Goal: Task Accomplishment & Management: Manage account settings

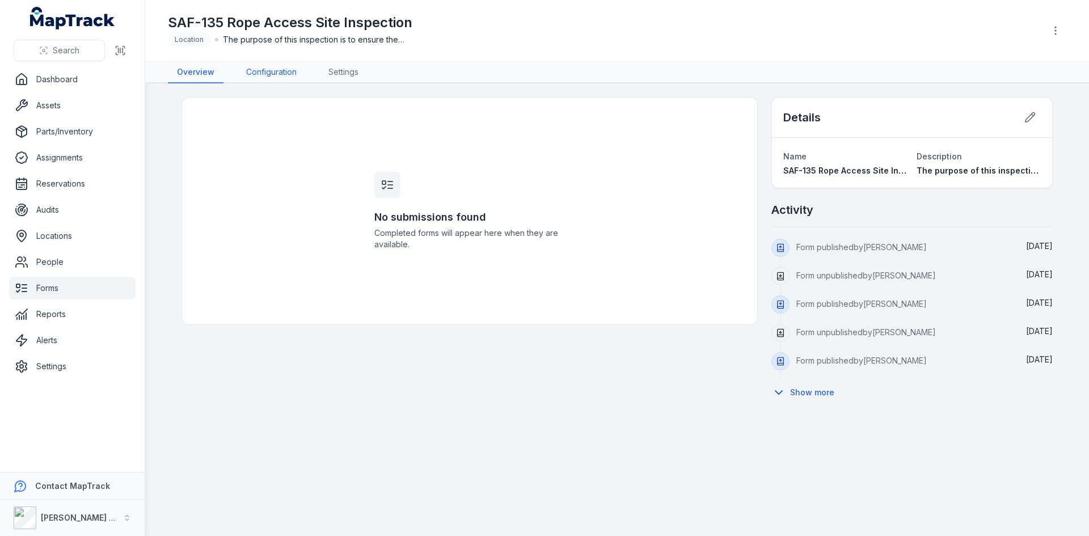
click at [263, 68] on link "Configuration" at bounding box center [271, 73] width 69 height 22
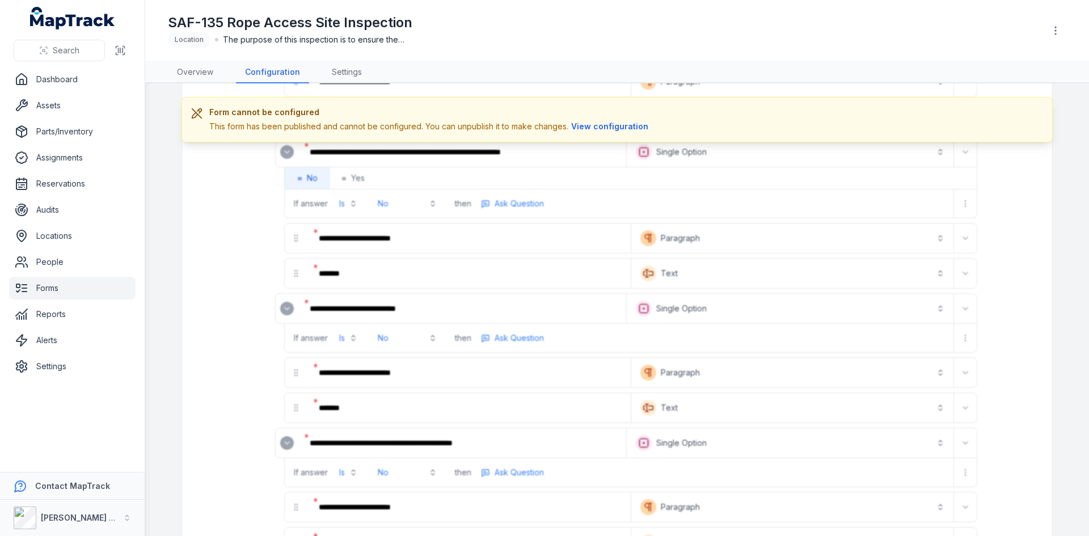
scroll to position [3180, 0]
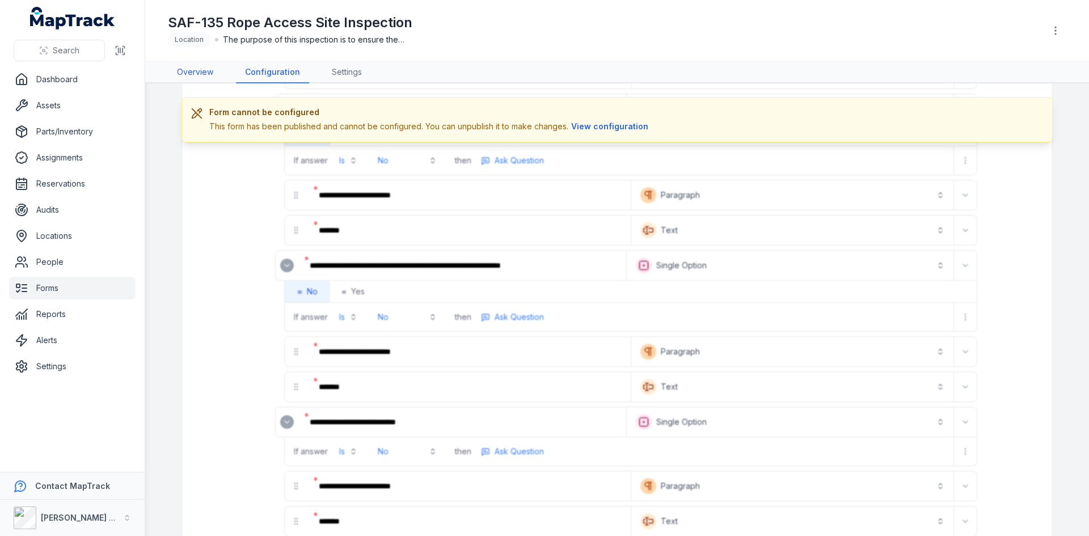
drag, startPoint x: 191, startPoint y: 71, endPoint x: 200, endPoint y: 56, distance: 17.8
click at [191, 71] on link "Overview" at bounding box center [195, 73] width 54 height 22
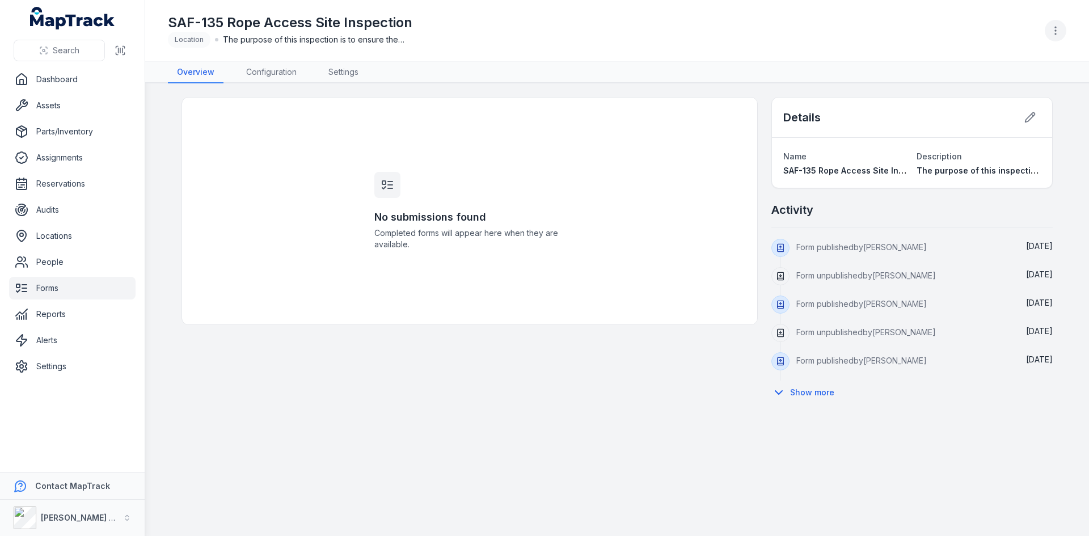
click at [1060, 33] on icon "button" at bounding box center [1055, 30] width 11 height 11
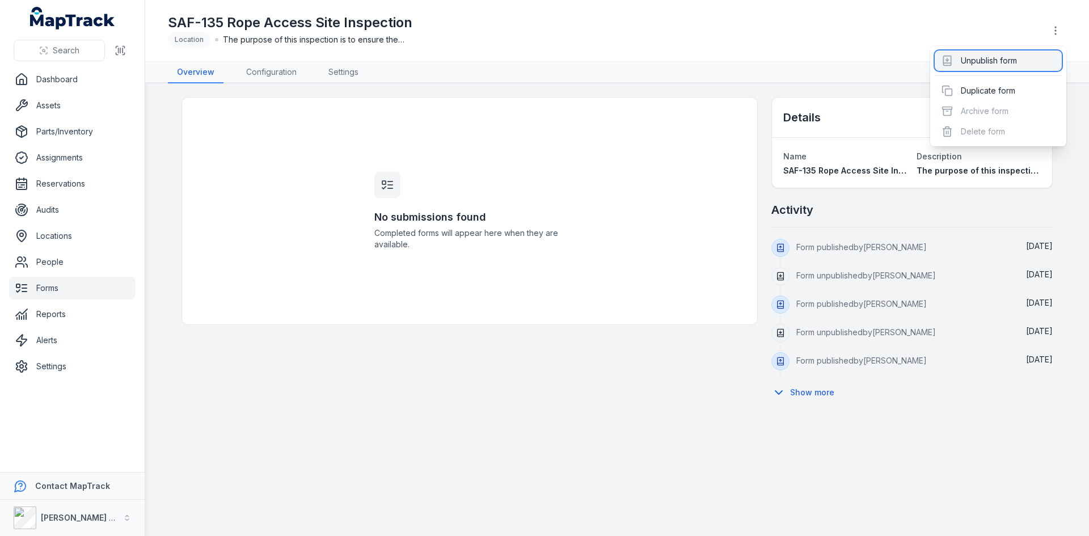
click at [988, 59] on div "Unpublish form" at bounding box center [998, 60] width 127 height 20
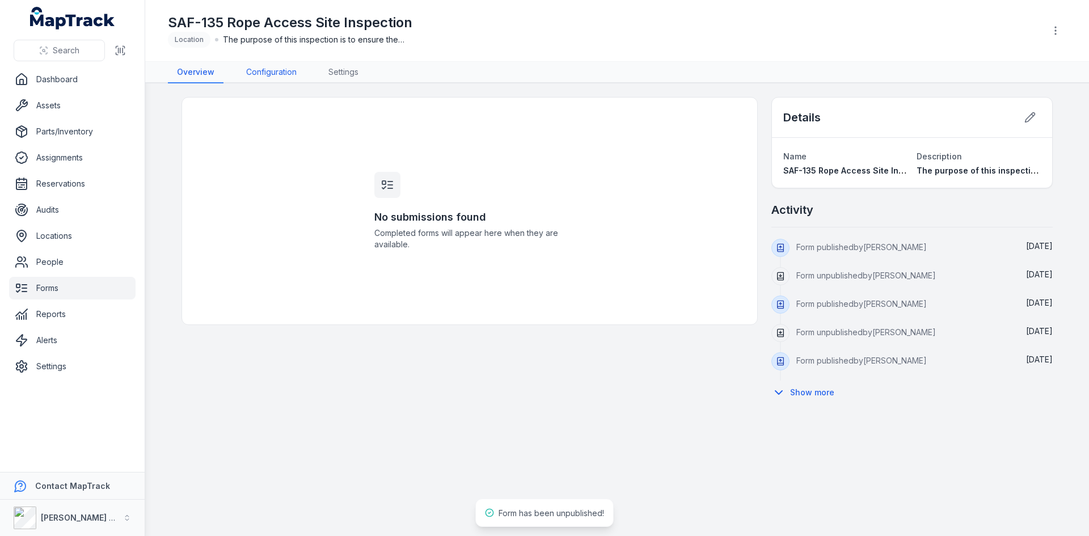
click at [286, 73] on link "Configuration" at bounding box center [271, 73] width 69 height 22
